Goal: Information Seeking & Learning: Learn about a topic

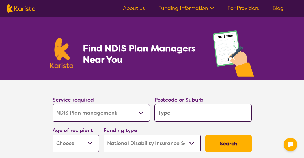
select select "NDIS Plan management"
select select "NDIS"
select select "NDIS Plan management"
select select "NDIS"
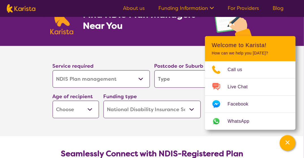
scroll to position [56, 0]
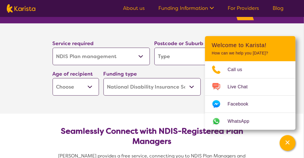
click at [166, 57] on input "search" at bounding box center [202, 57] width 97 height 18
type input "4"
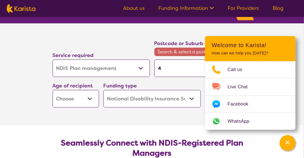
type input "40"
type input "403"
type input "4034"
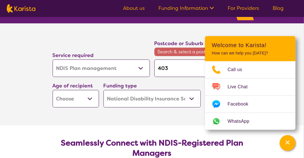
type input "4034"
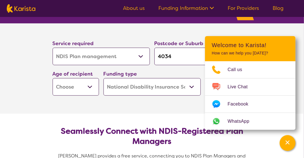
type input "4034"
click at [205, 79] on button "Search" at bounding box center [228, 87] width 46 height 17
click at [73, 87] on select "Early Childhood - 0 to 9 Child - 10 to 11 Adolescent - 12 to 17 Adult - 18 to 6…" at bounding box center [76, 87] width 46 height 18
select select "AD"
click at [53, 78] on select "Early Childhood - 0 to 9 Child - 10 to 11 Adolescent - 12 to 17 Adult - 18 to 6…" at bounding box center [76, 87] width 46 height 18
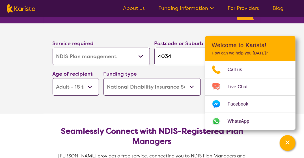
select select "AD"
click at [137, 87] on select "Home Care Package (HCP) National Disability Insurance Scheme (NDIS) I don't know" at bounding box center [151, 87] width 97 height 18
click at [103, 78] on select "Home Care Package (HCP) National Disability Insurance Scheme (NDIS) I don't know" at bounding box center [151, 87] width 97 height 18
click at [139, 113] on section "Service required Allied Health Assistant Assessment ([MEDICAL_DATA] or [MEDICAL…" at bounding box center [152, 68] width 226 height 90
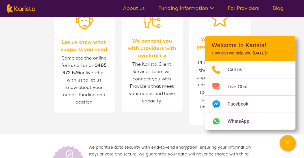
scroll to position [734, 0]
